Goal: Task Accomplishment & Management: Manage account settings

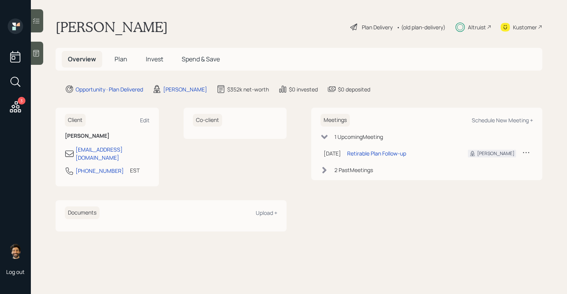
click at [151, 57] on span "Invest" at bounding box center [154, 59] width 17 height 8
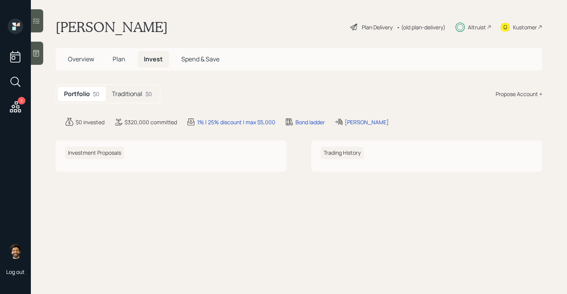
click at [138, 90] on h5 "Traditional" at bounding box center [127, 93] width 30 height 7
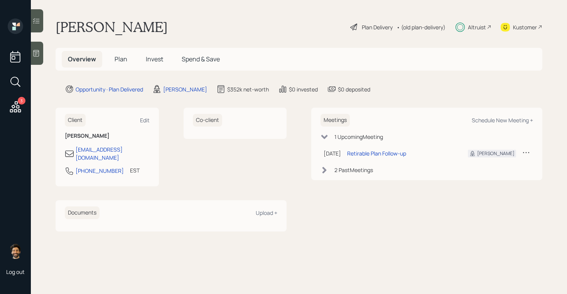
click at [526, 153] on icon at bounding box center [526, 152] width 8 height 8
click at [484, 175] on div "Cancel" at bounding box center [502, 174] width 56 height 7
